Goal: Information Seeking & Learning: Learn about a topic

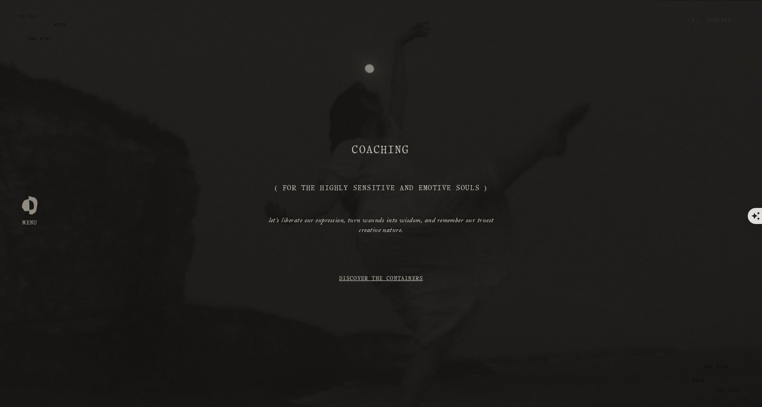
click at [375, 69] on div "coaching ( For the Highly Sensitive and Emotive Souls ) let’s liberate our expr…" at bounding box center [381, 203] width 762 height 333
click at [725, 18] on link "Inquire" at bounding box center [719, 21] width 25 height 16
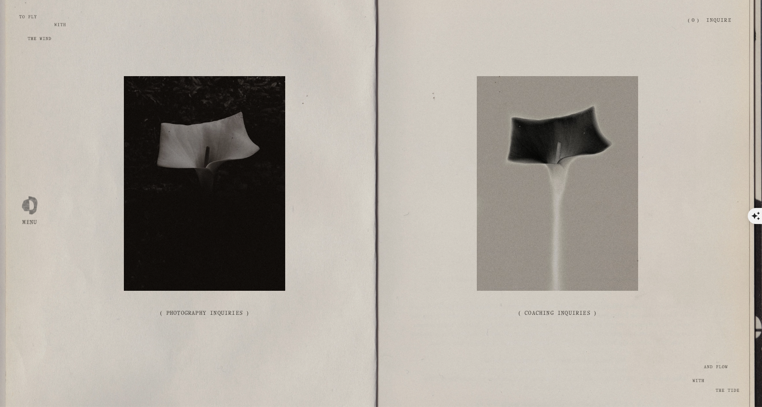
click at [31, 208] on div at bounding box center [30, 204] width 16 height 16
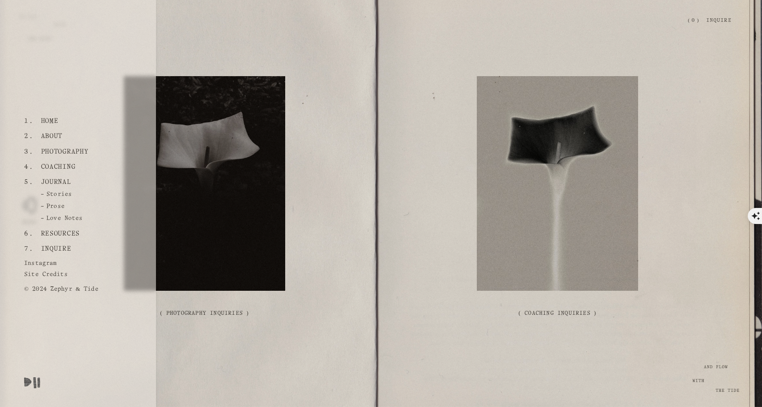
click at [49, 122] on link "Home" at bounding box center [49, 121] width 24 height 15
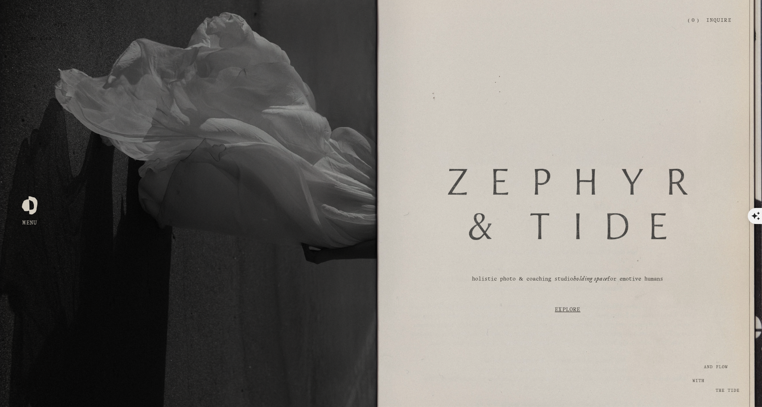
click at [27, 204] on div at bounding box center [30, 204] width 16 height 16
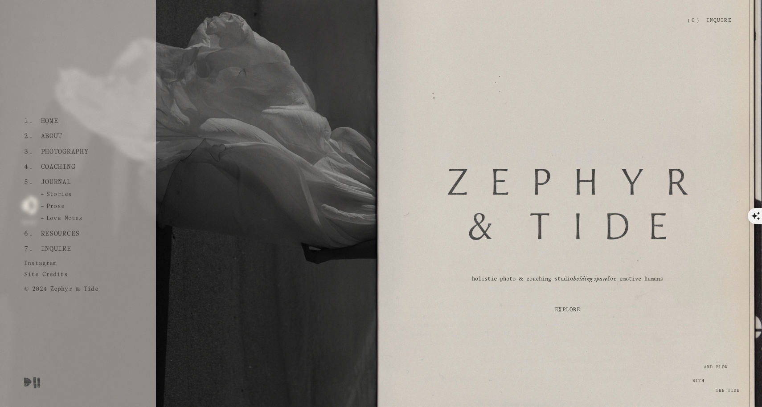
click at [52, 231] on link "Resources" at bounding box center [59, 233] width 45 height 15
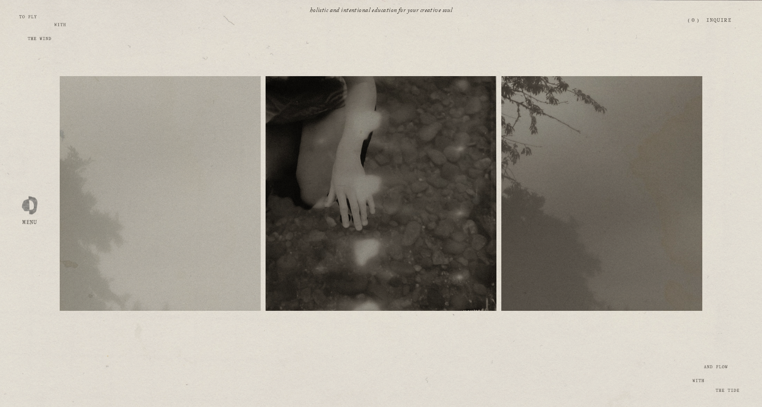
scroll to position [93, 0]
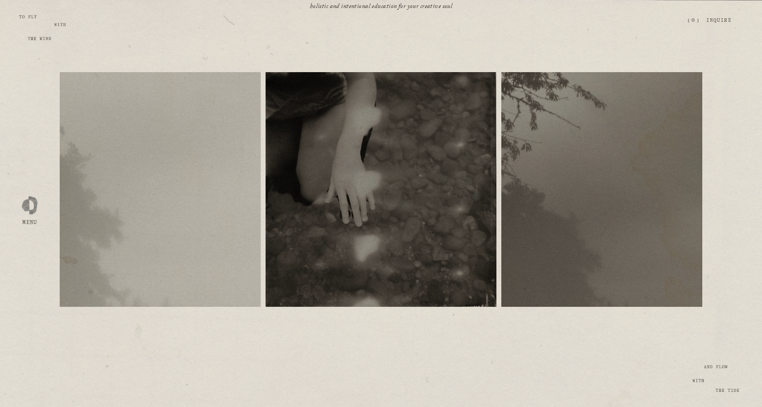
click at [206, 189] on div "free resources" at bounding box center [160, 189] width 201 height 19
click at [161, 185] on span "free resources" at bounding box center [161, 183] width 44 height 5
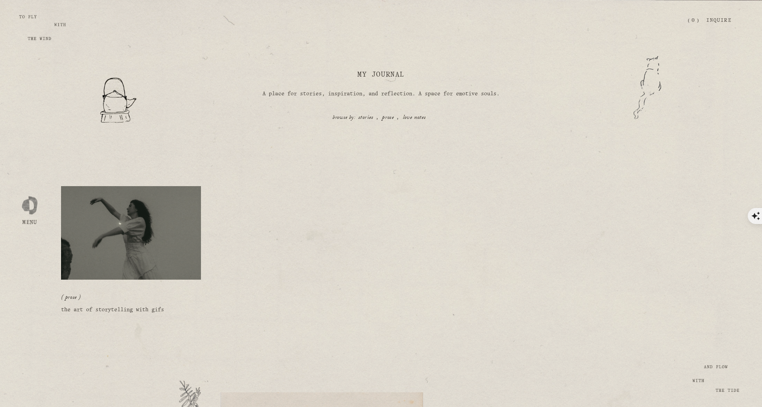
click at [144, 251] on img at bounding box center [130, 233] width 141 height 95
click at [127, 310] on link "the art of storytelling with gifs" at bounding box center [112, 310] width 103 height 5
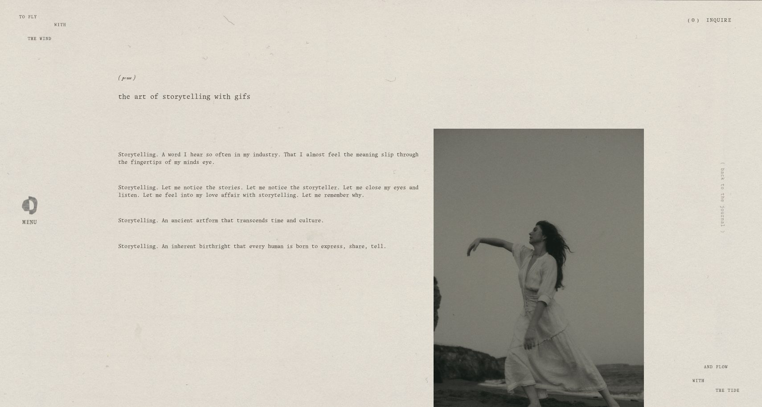
click at [115, 247] on div "Storytelling. A word I hear so often in my industry. That I almost feel the mea…" at bounding box center [269, 196] width 316 height 135
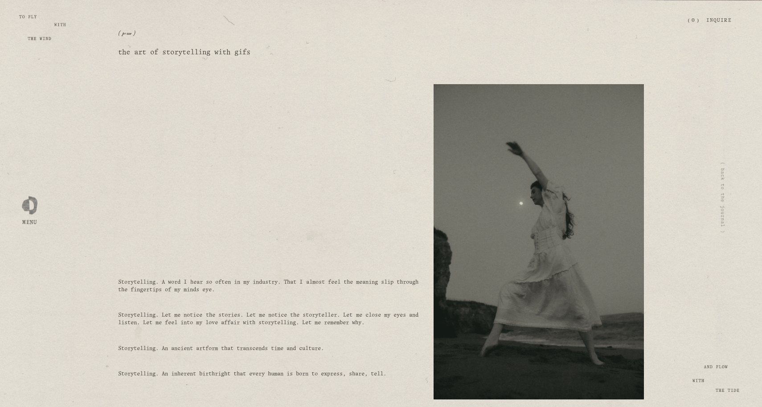
click at [28, 204] on div at bounding box center [30, 204] width 16 height 16
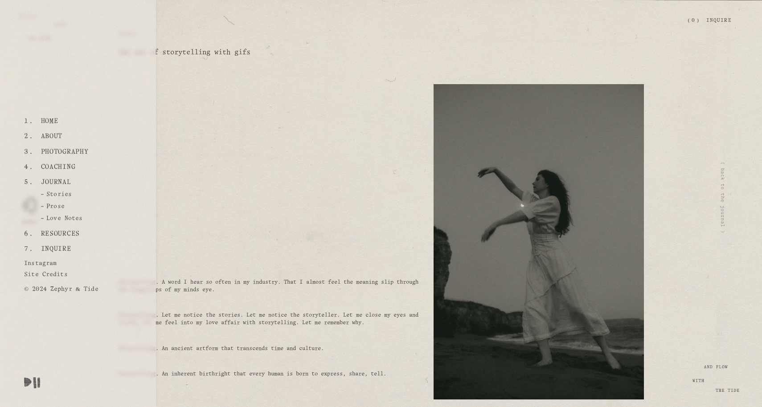
click at [55, 136] on link "About" at bounding box center [51, 136] width 29 height 15
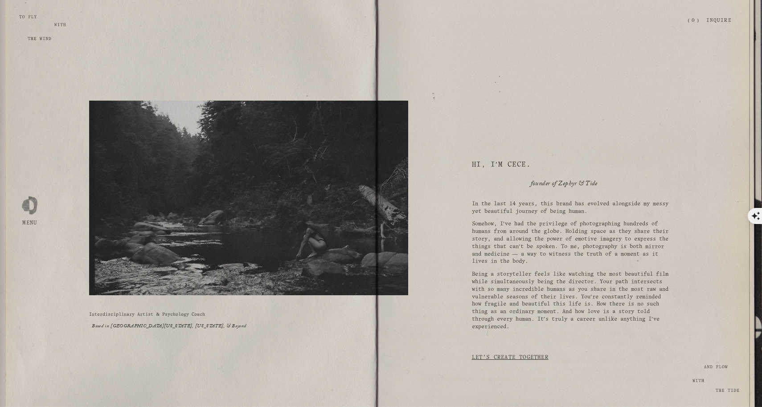
click at [34, 212] on div at bounding box center [30, 204] width 16 height 16
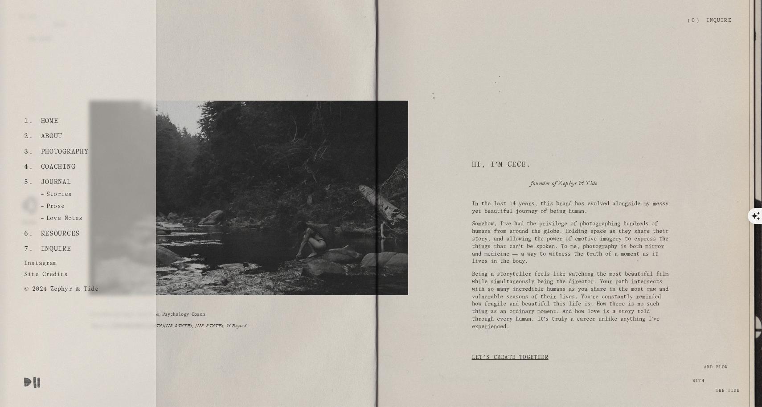
click at [48, 276] on link "Site Credits" at bounding box center [47, 275] width 47 height 15
